Goal: Obtain resource: Obtain resource

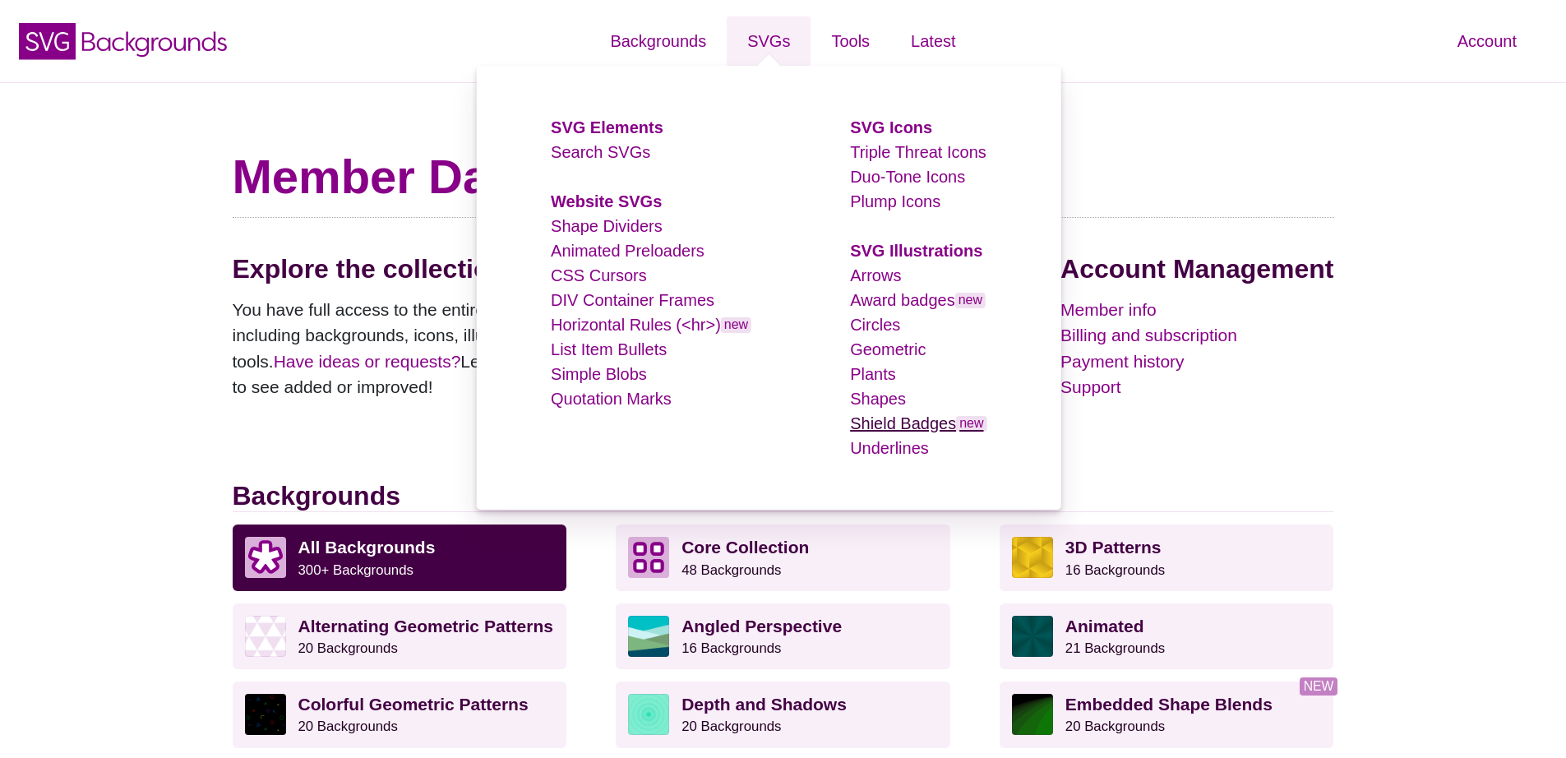
click at [901, 424] on link "Shield Badges new" at bounding box center [918, 423] width 136 height 18
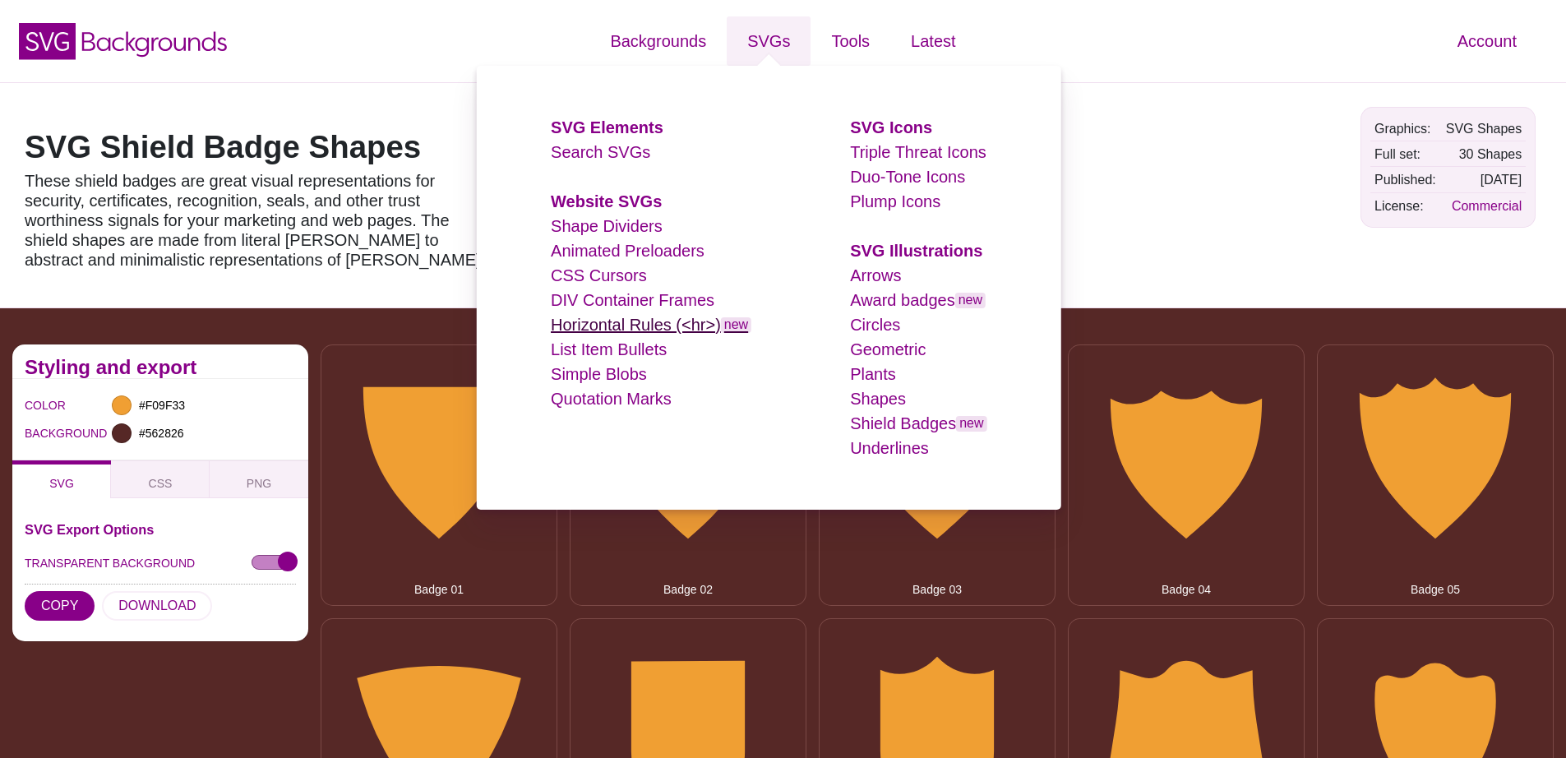
click at [600, 330] on link "Horizontal Rules (<hr>) new" at bounding box center [651, 325] width 201 height 18
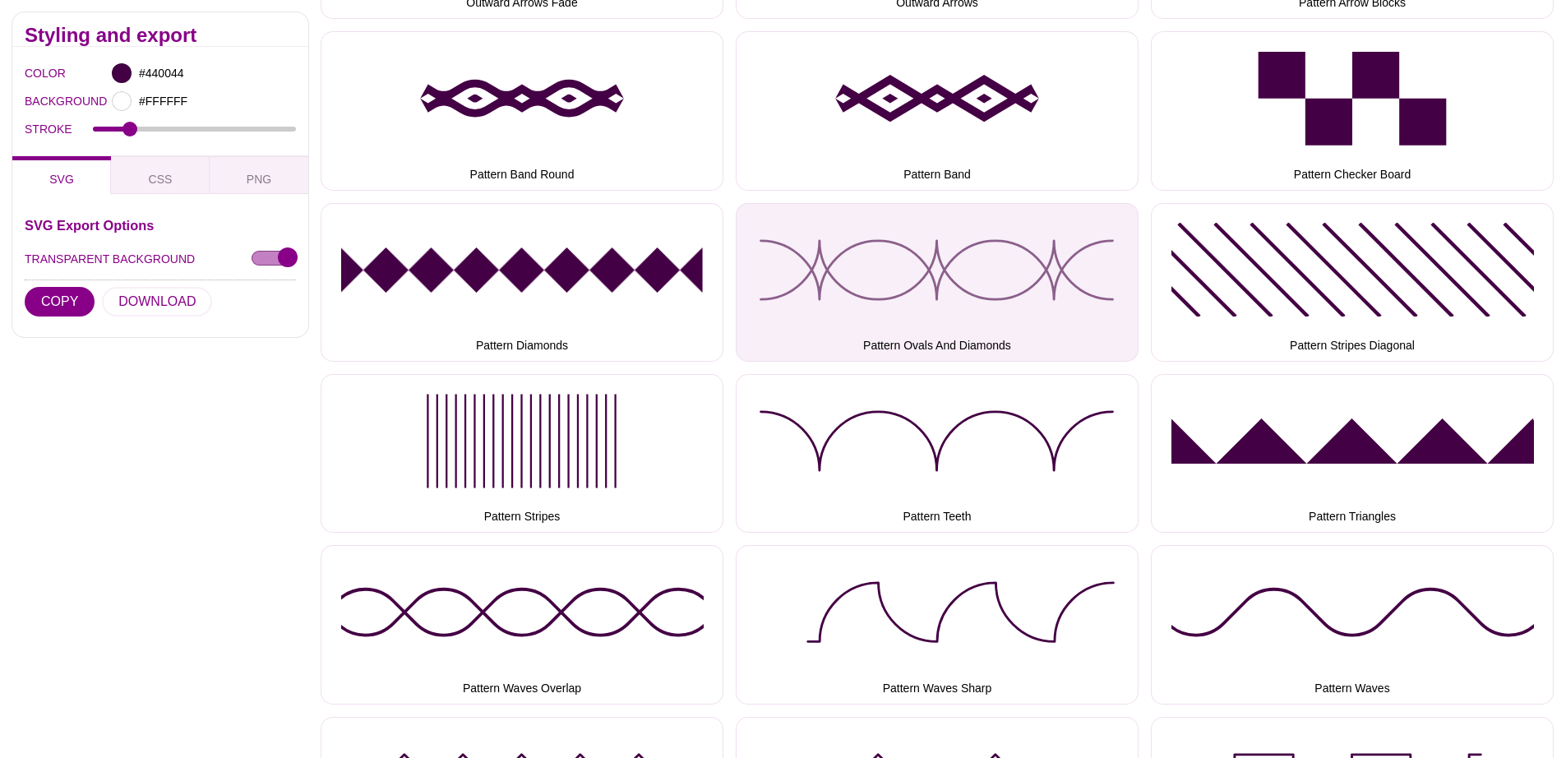
scroll to position [2979, 0]
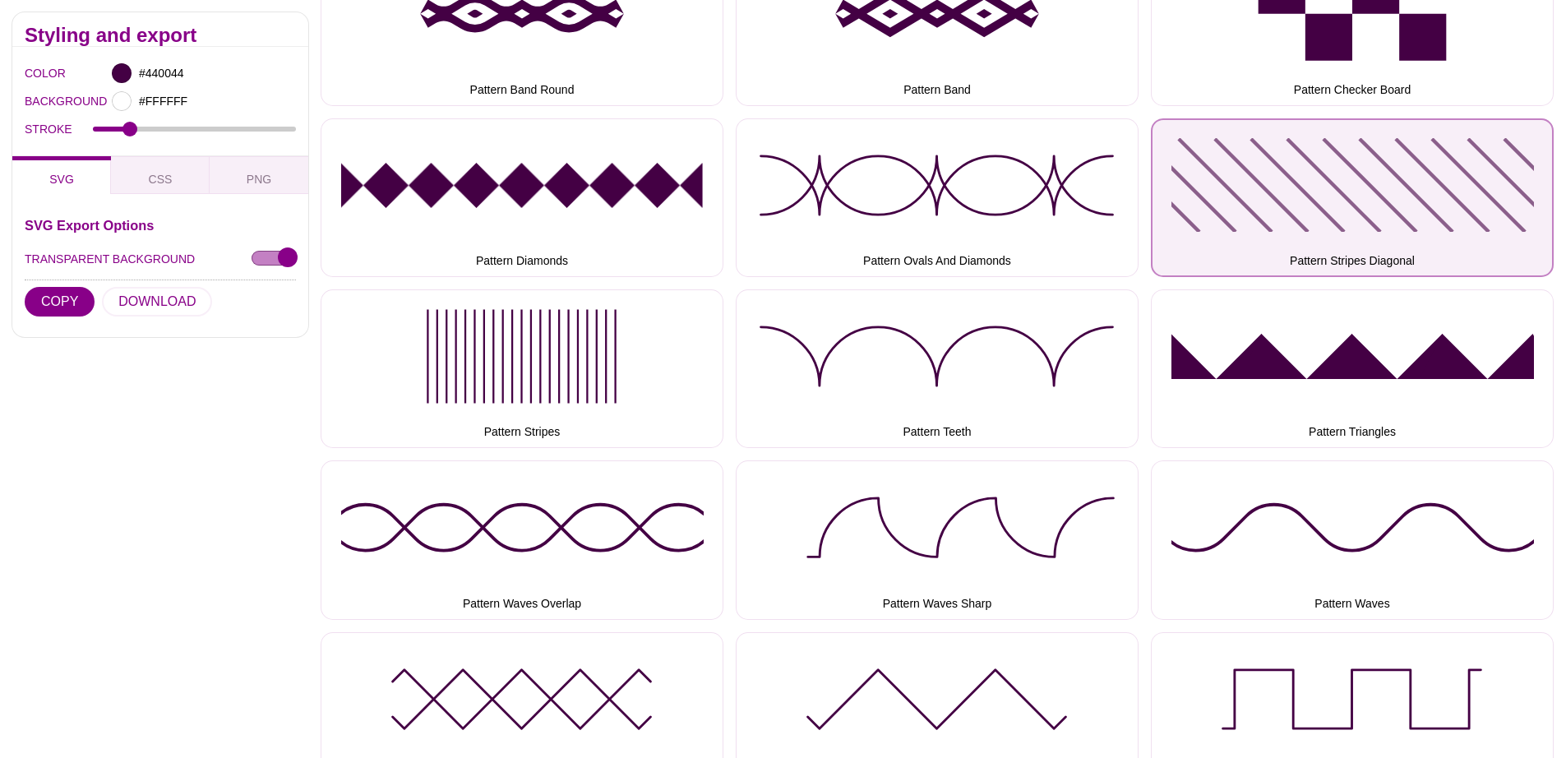
click at [1372, 200] on button "Pattern Stripes Diagonal" at bounding box center [1352, 197] width 403 height 159
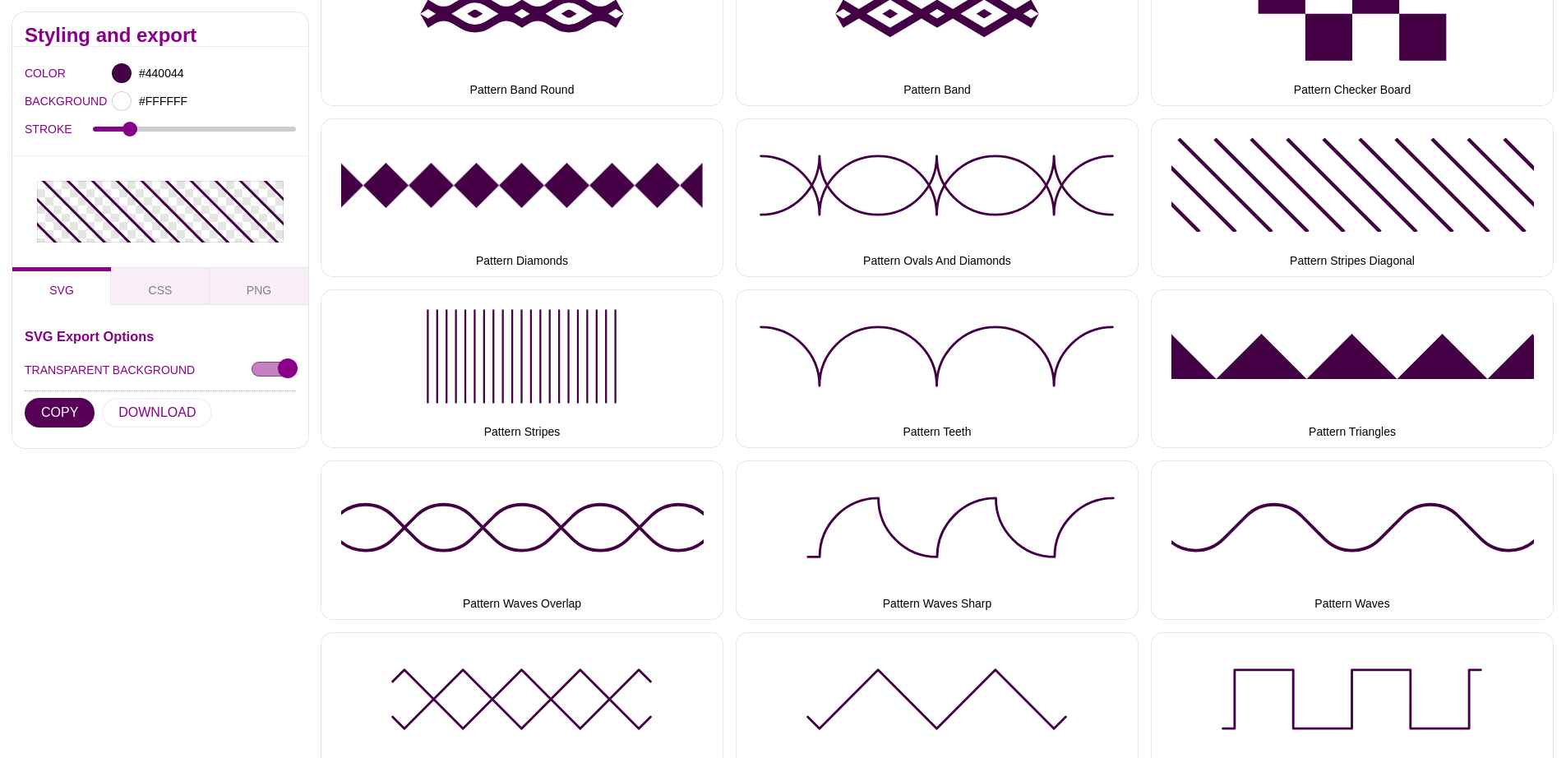
click at [74, 398] on button "COPY" at bounding box center [60, 413] width 70 height 30
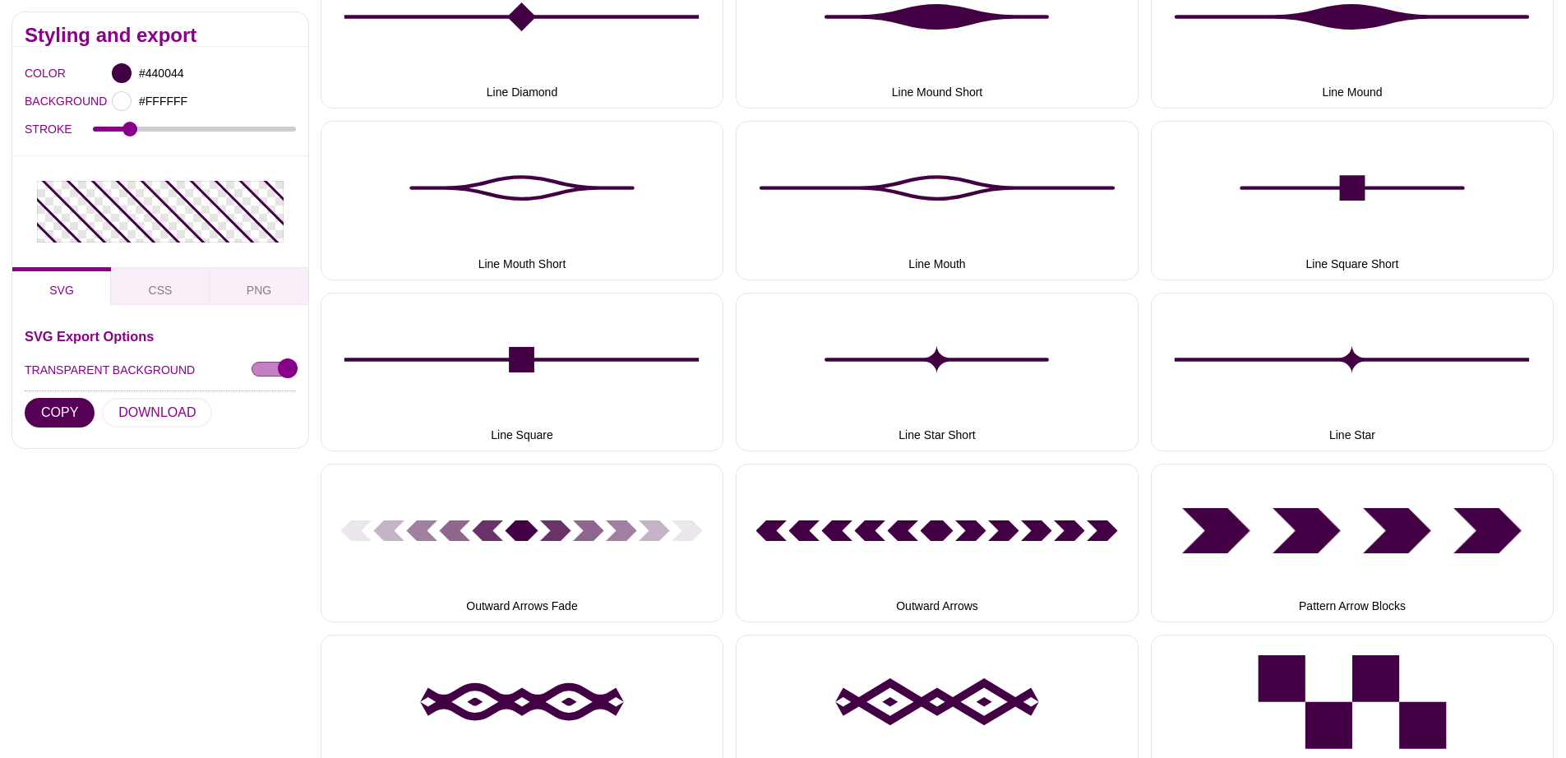
scroll to position [2207, 0]
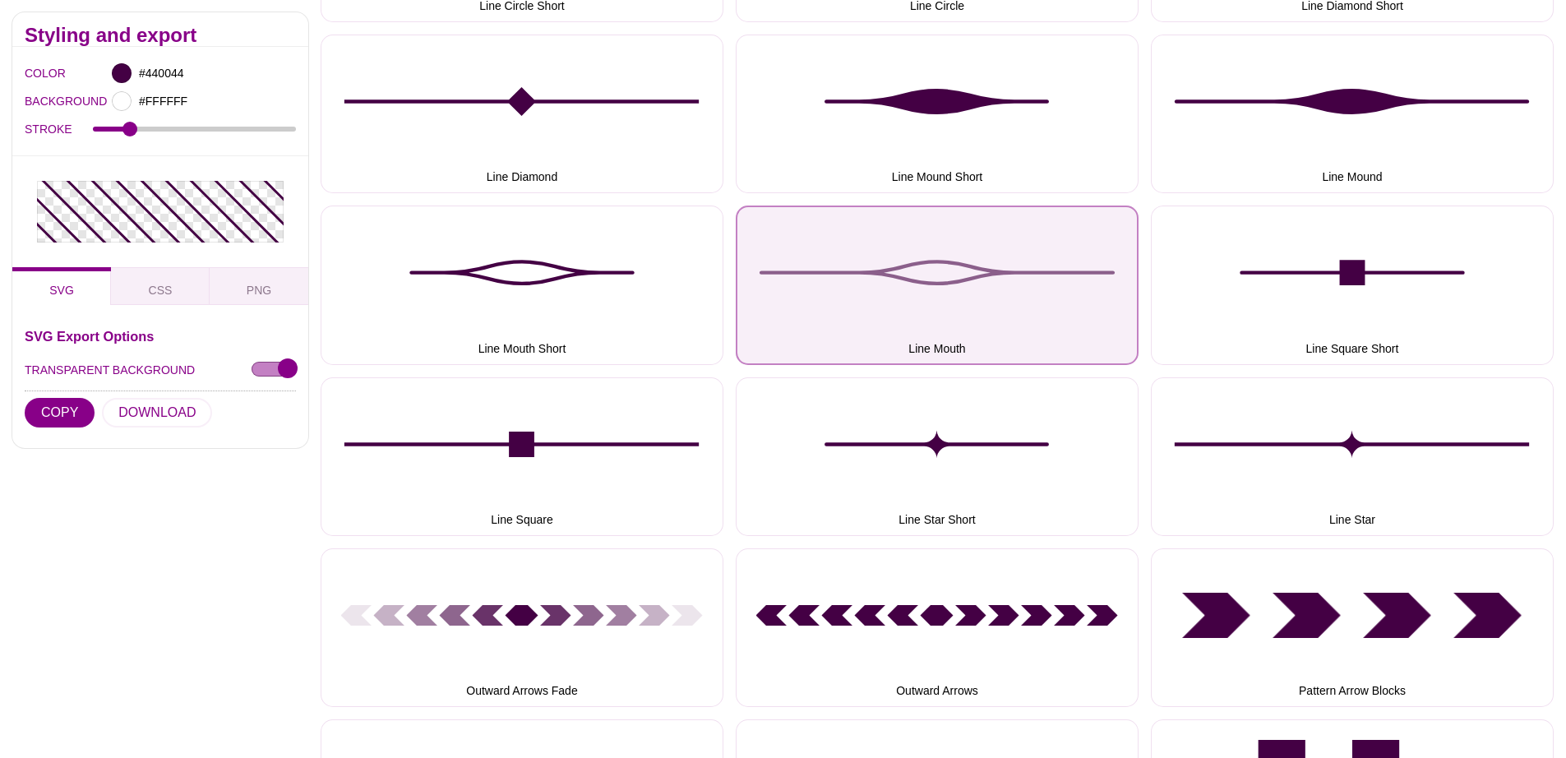
click at [975, 268] on button "Line Mouth" at bounding box center [937, 284] width 403 height 159
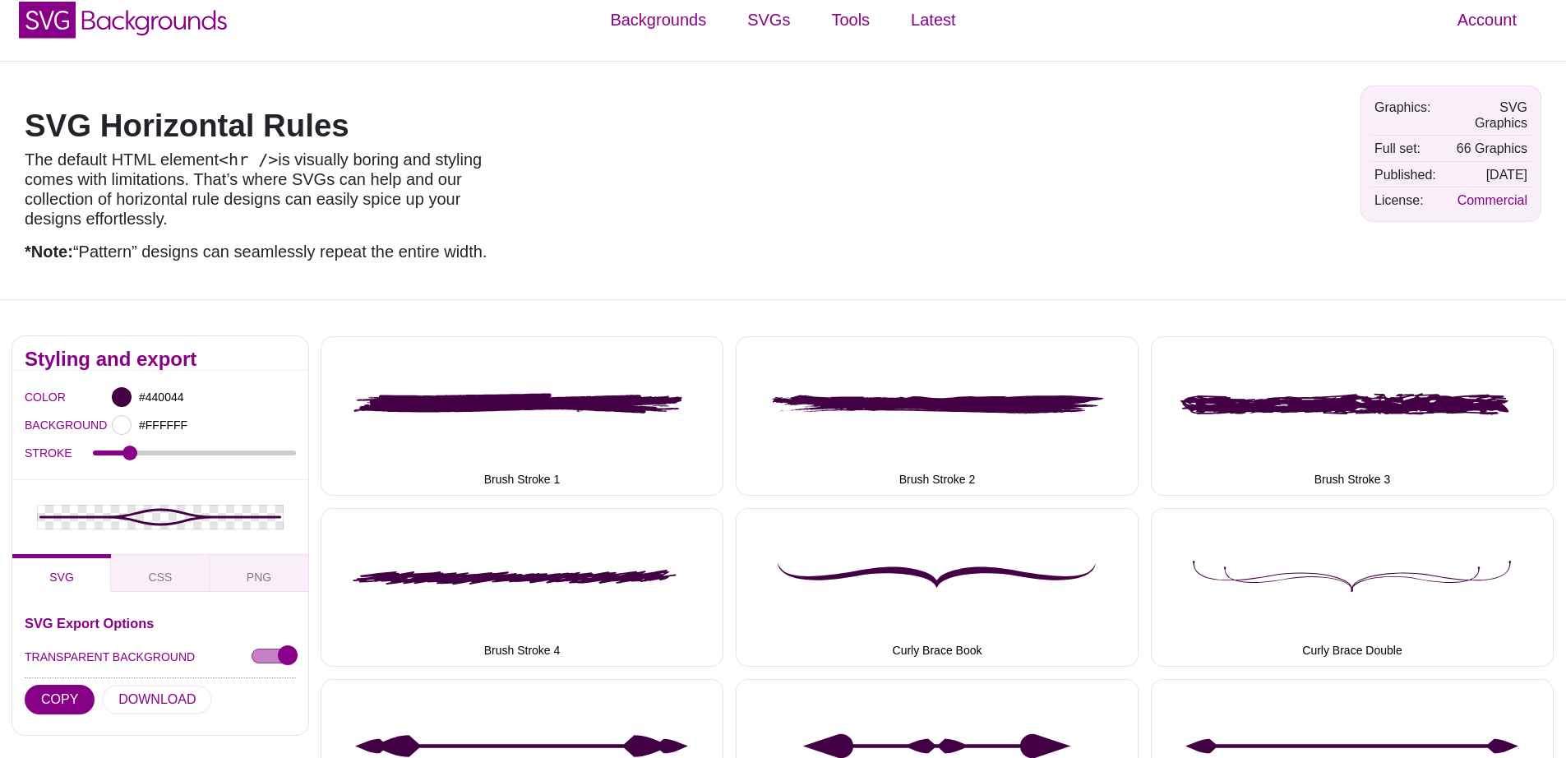
scroll to position [0, 0]
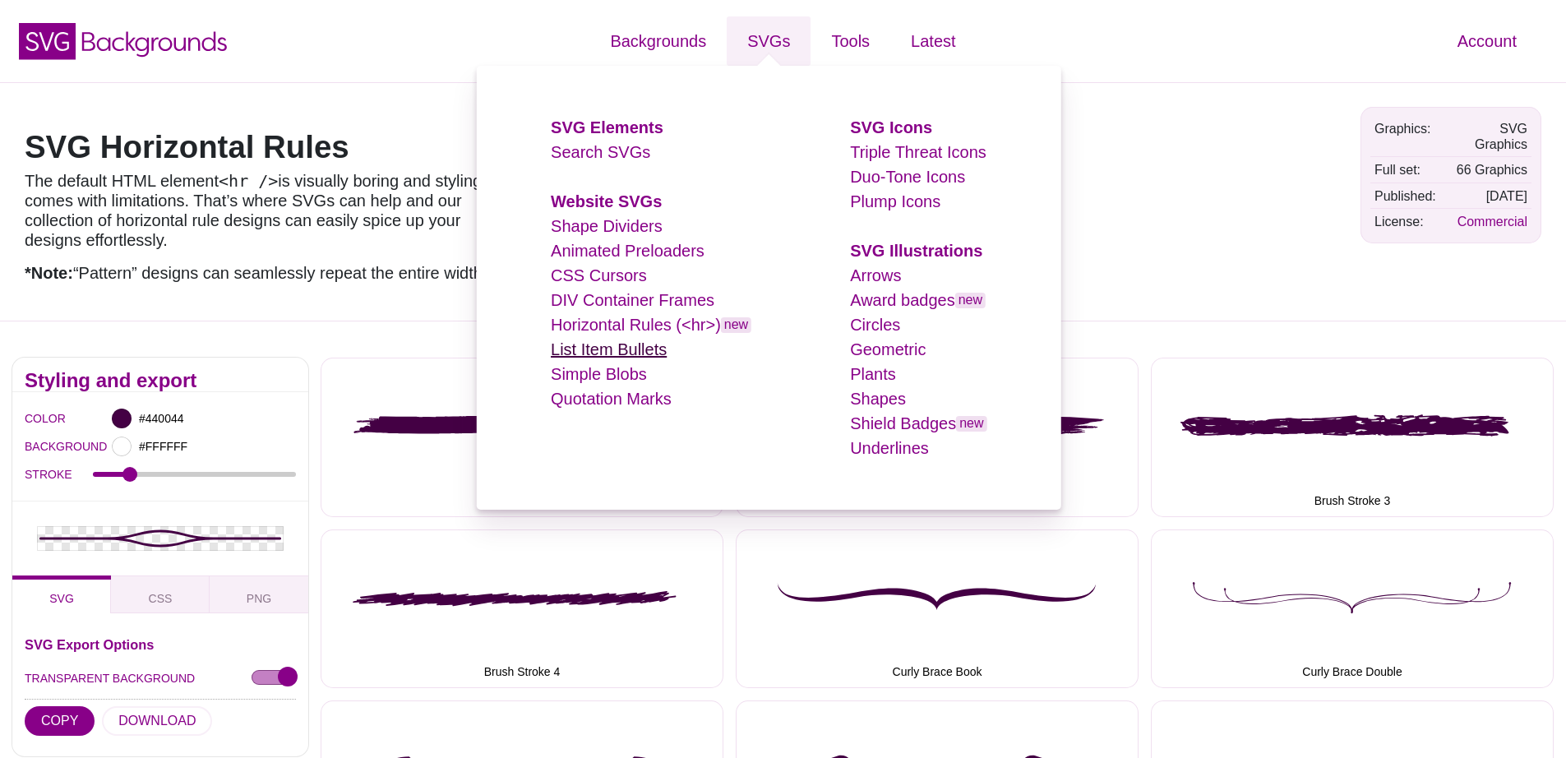
click at [630, 349] on link "List Item Bullets" at bounding box center [609, 349] width 116 height 18
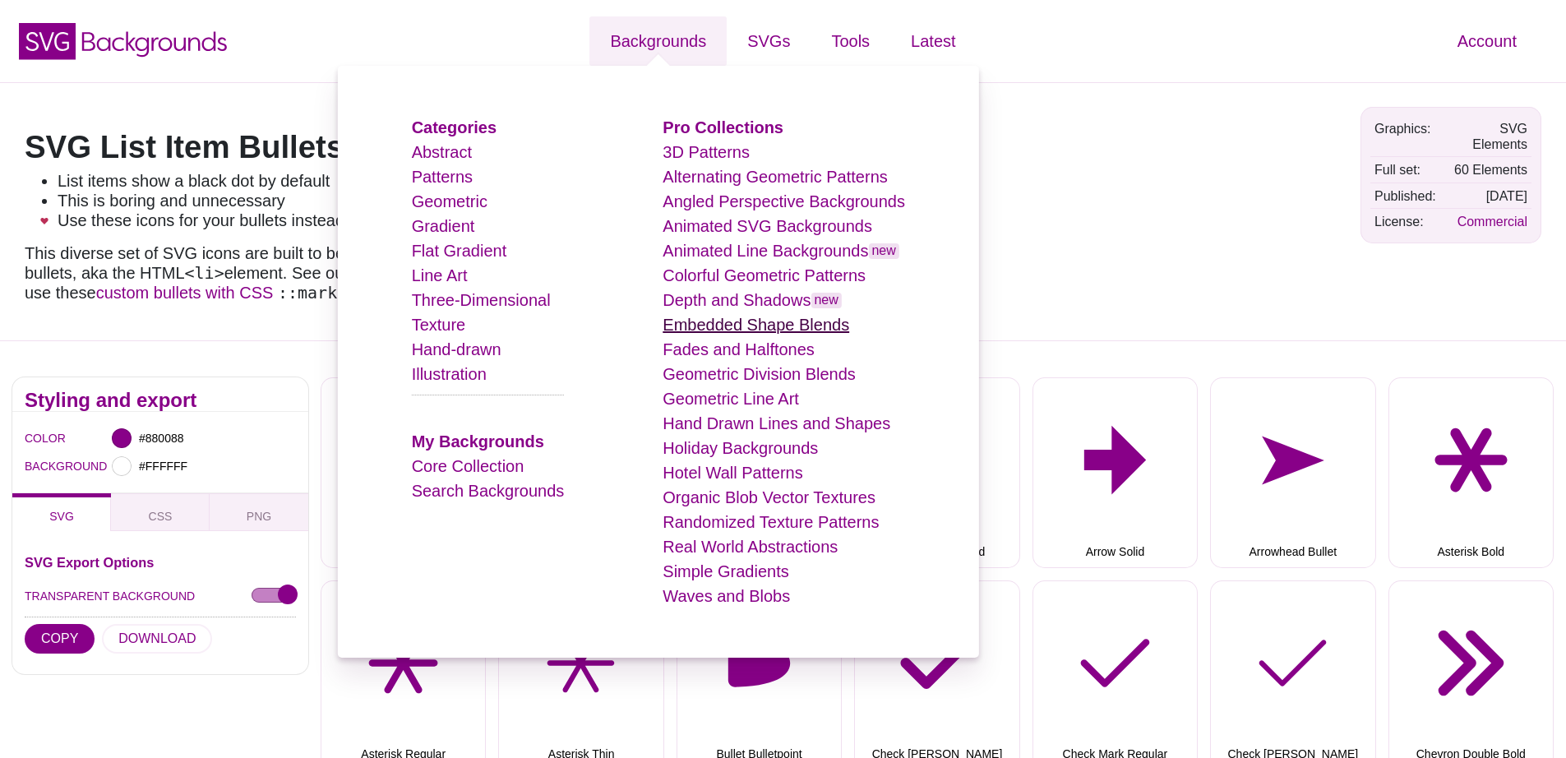
click at [778, 325] on link "Embedded Shape Blends" at bounding box center [755, 325] width 187 height 18
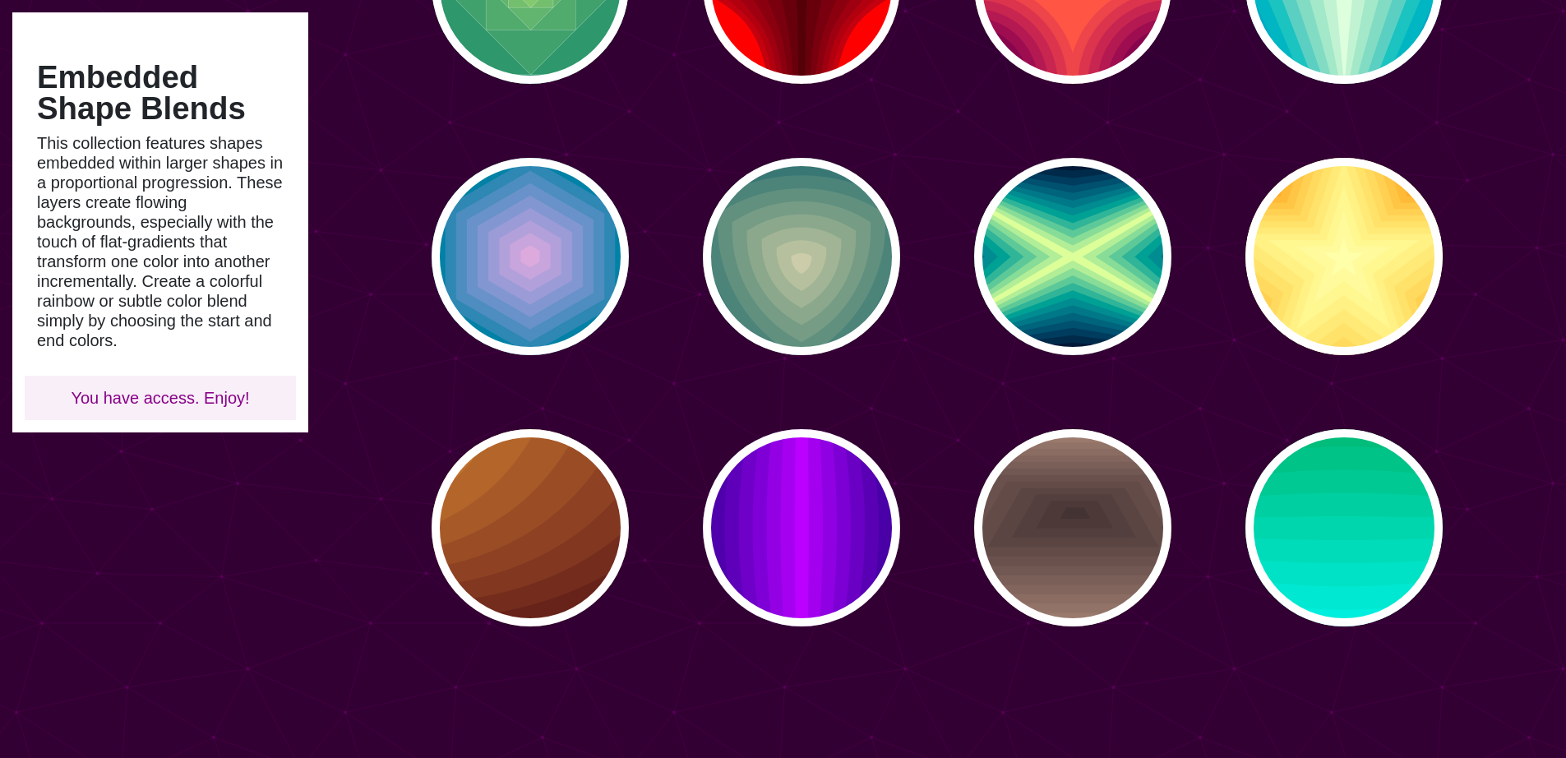
scroll to position [860, 0]
